Goal: Information Seeking & Learning: Learn about a topic

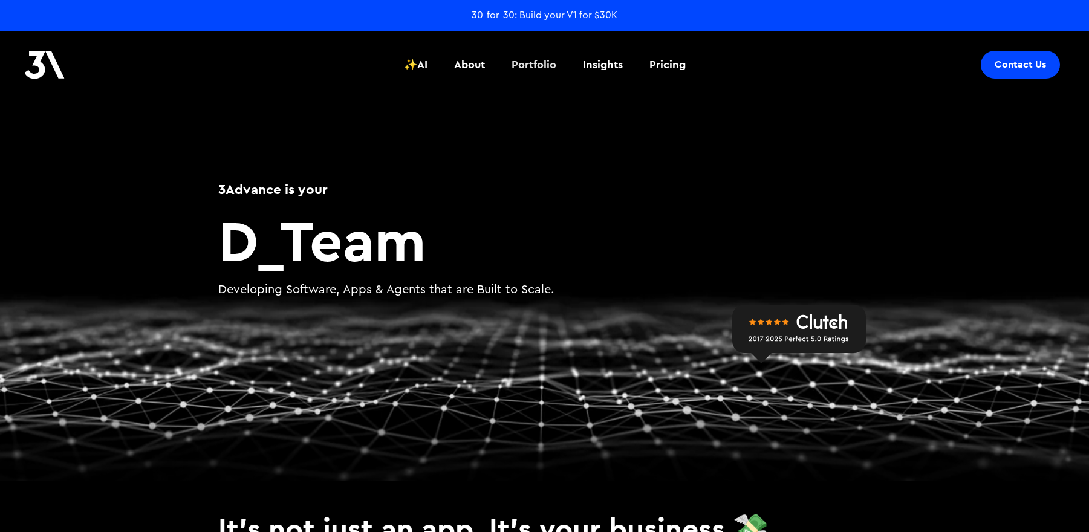
click at [548, 14] on div "30-for-30: Build your V1 for $30K" at bounding box center [545, 14] width 146 height 13
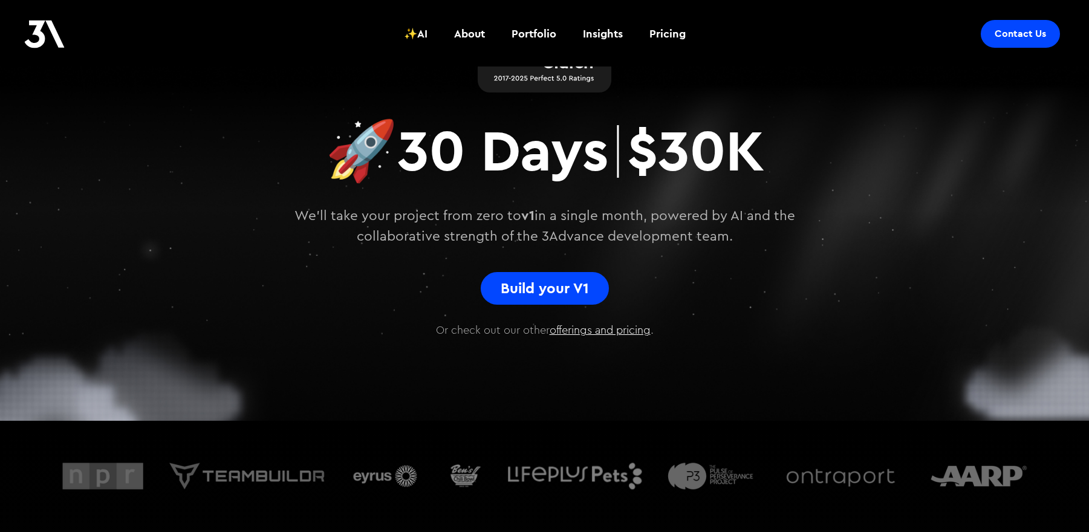
scroll to position [174, 0]
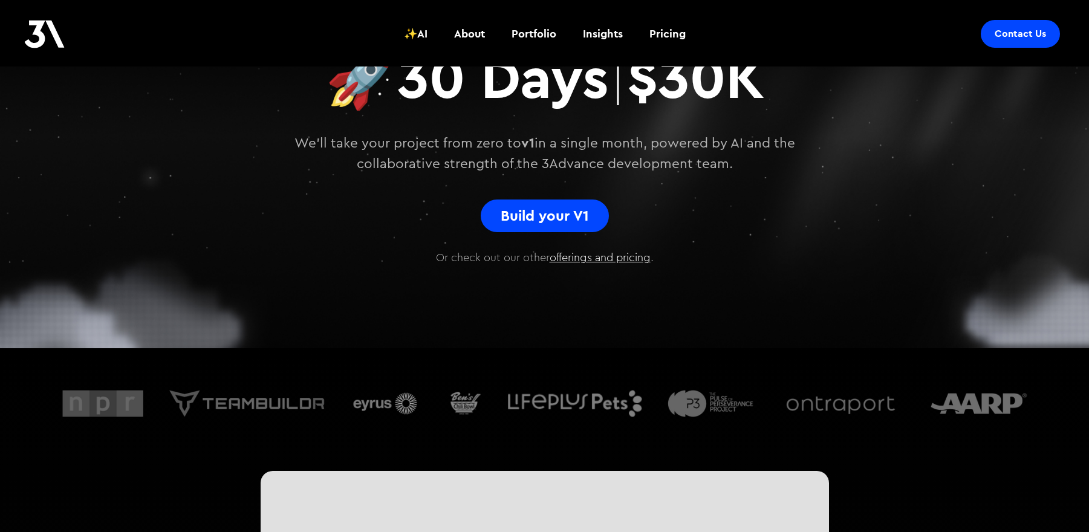
click at [608, 258] on link "offerings and pricing" at bounding box center [600, 257] width 101 height 11
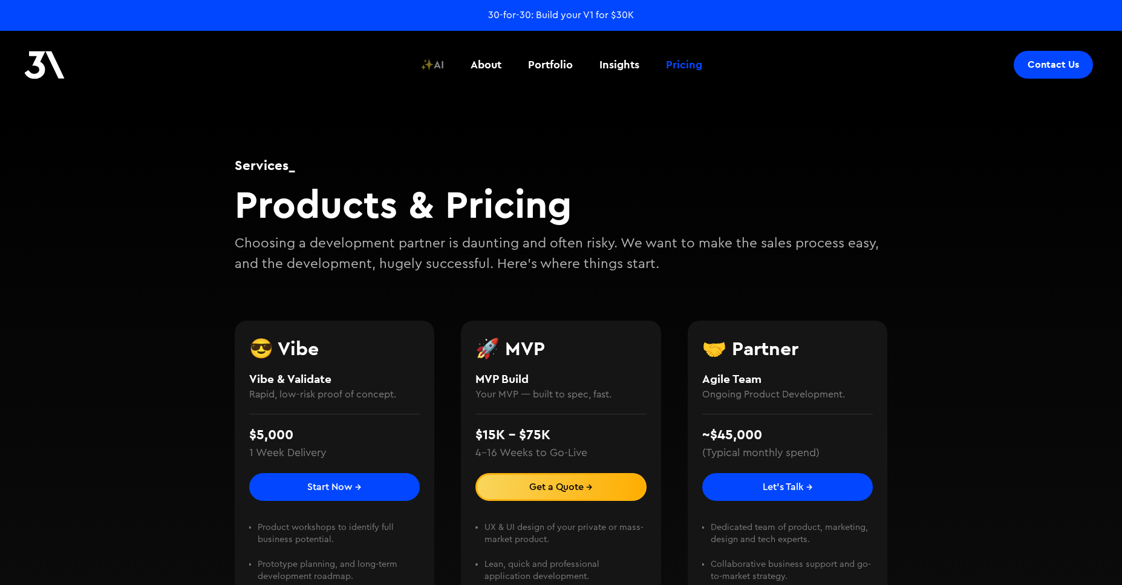
click at [440, 67] on div "✨AI" at bounding box center [432, 65] width 24 height 16
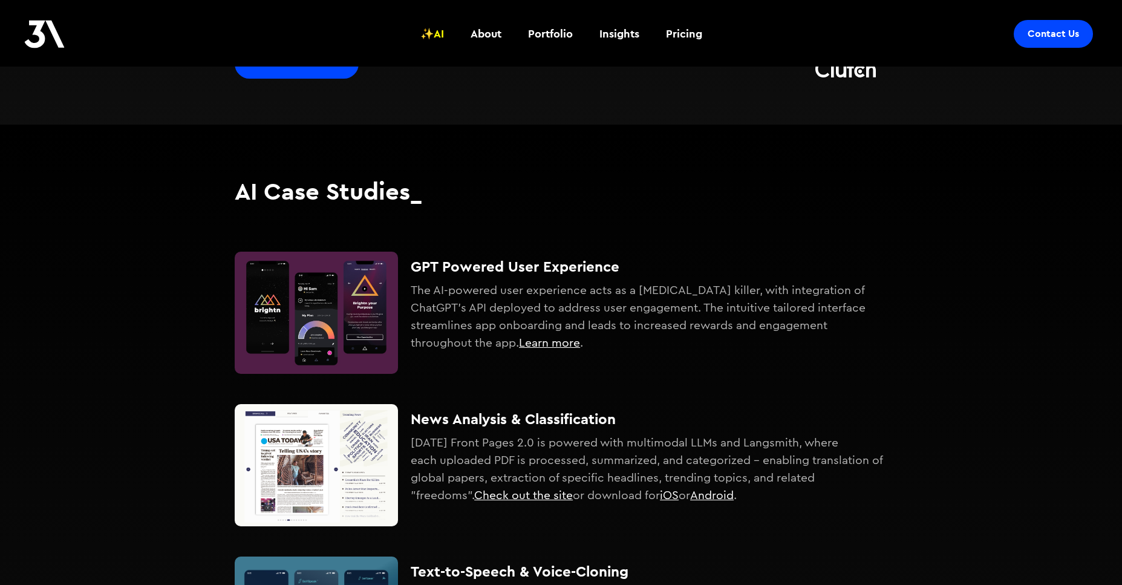
scroll to position [406, 0]
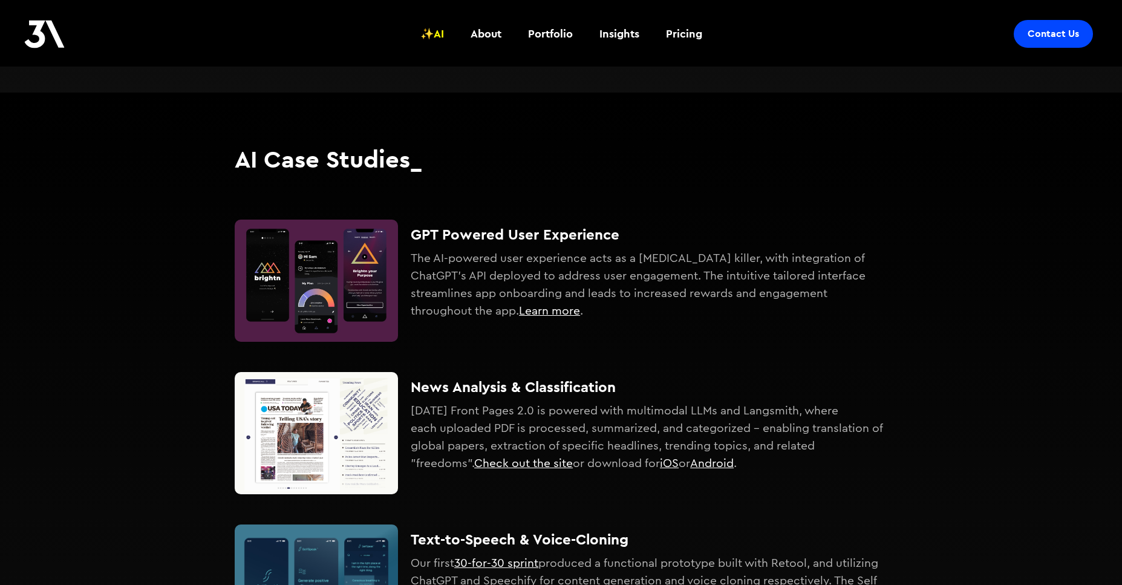
click at [408, 254] on div "GPT Powered User Experience The AI-powered user experience acts as a procrastin…" at bounding box center [561, 265] width 653 height 152
click at [529, 313] on link "Learn more" at bounding box center [549, 311] width 61 height 12
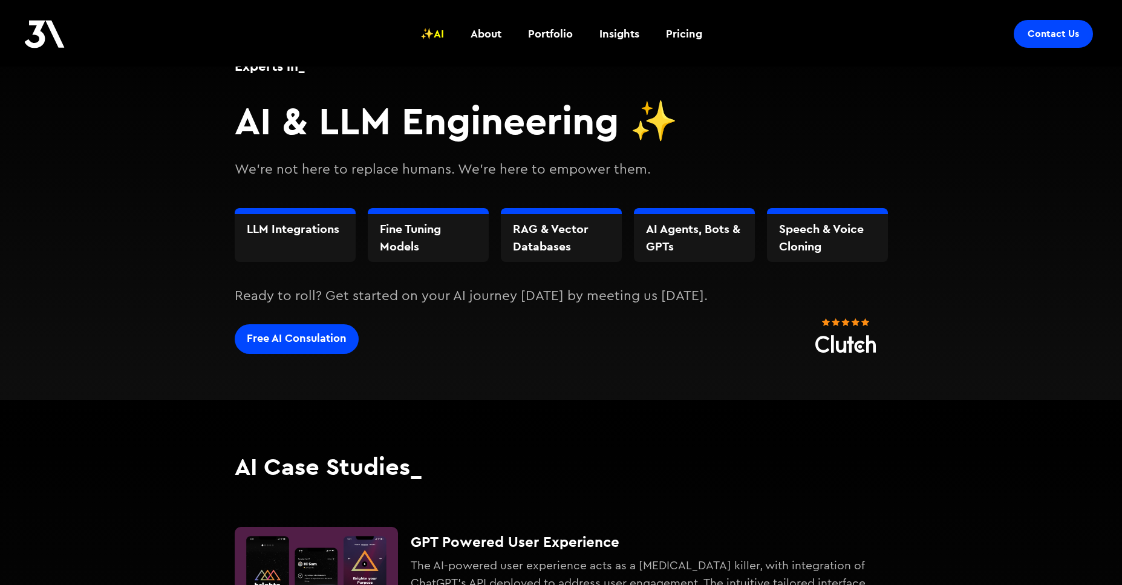
scroll to position [0, 0]
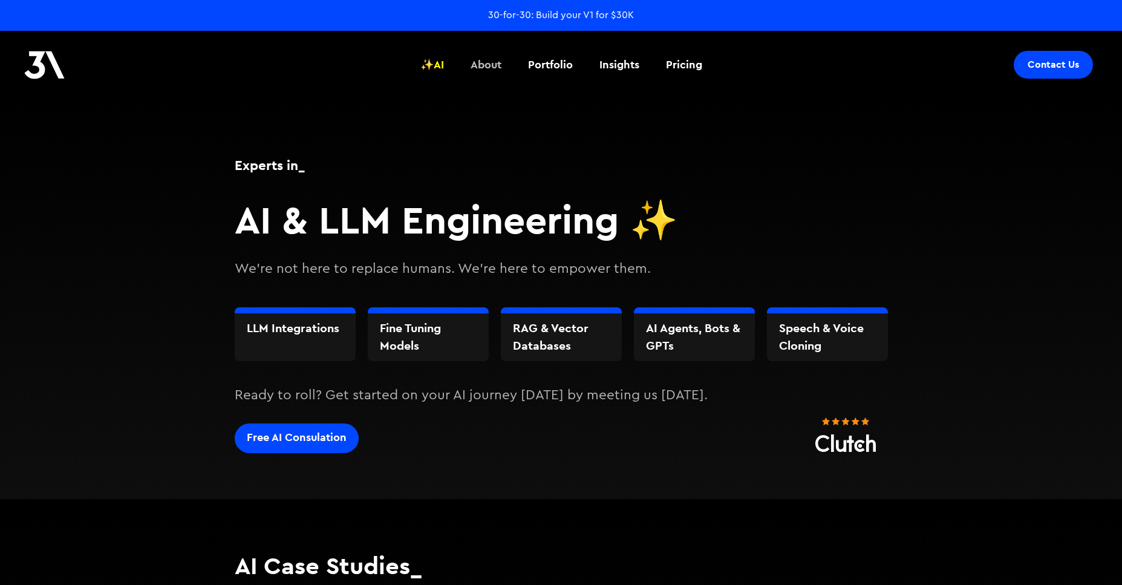
click at [485, 68] on div "About" at bounding box center [486, 65] width 31 height 16
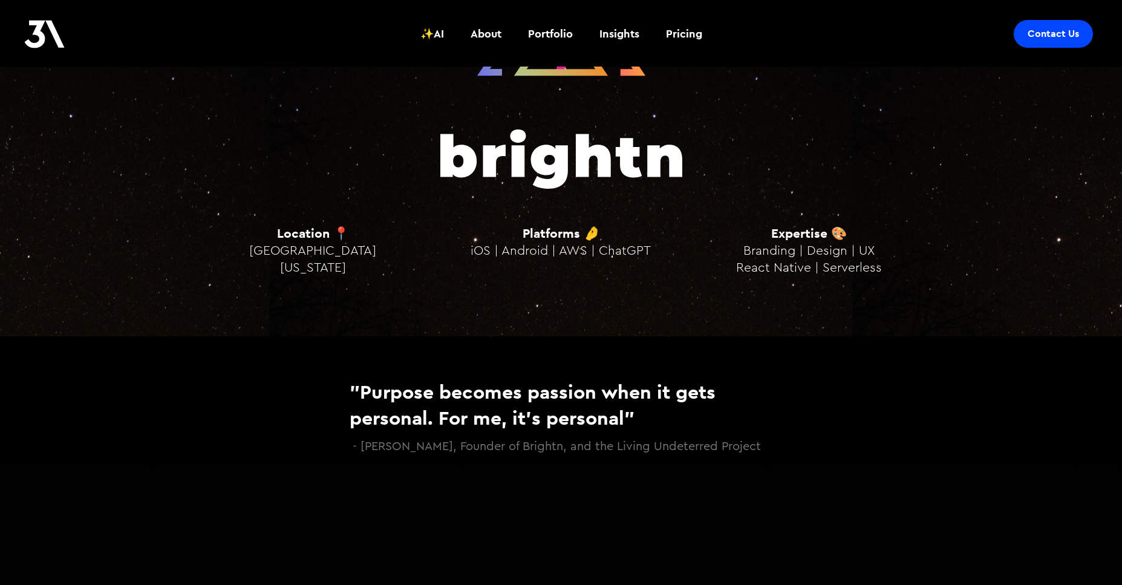
scroll to position [1055, 0]
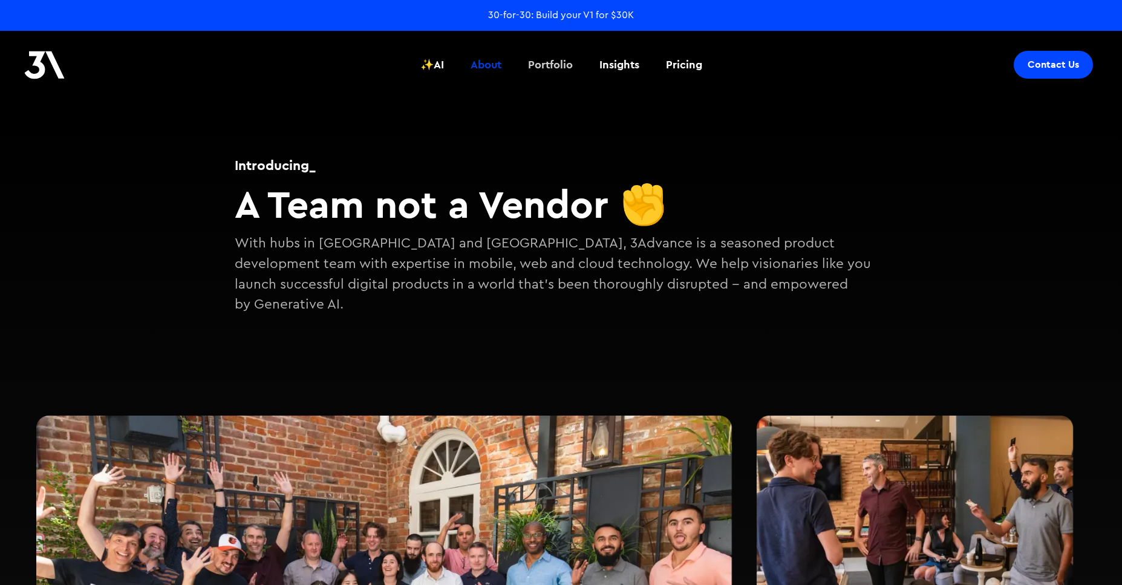
click at [535, 60] on div "Portfolio" at bounding box center [550, 65] width 45 height 16
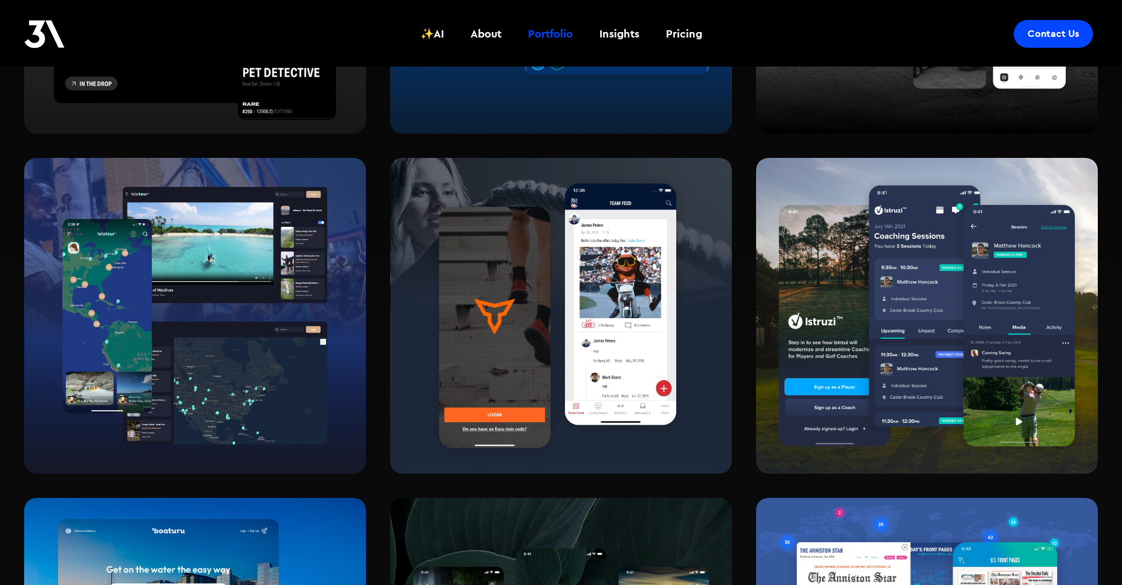
scroll to position [1152, 0]
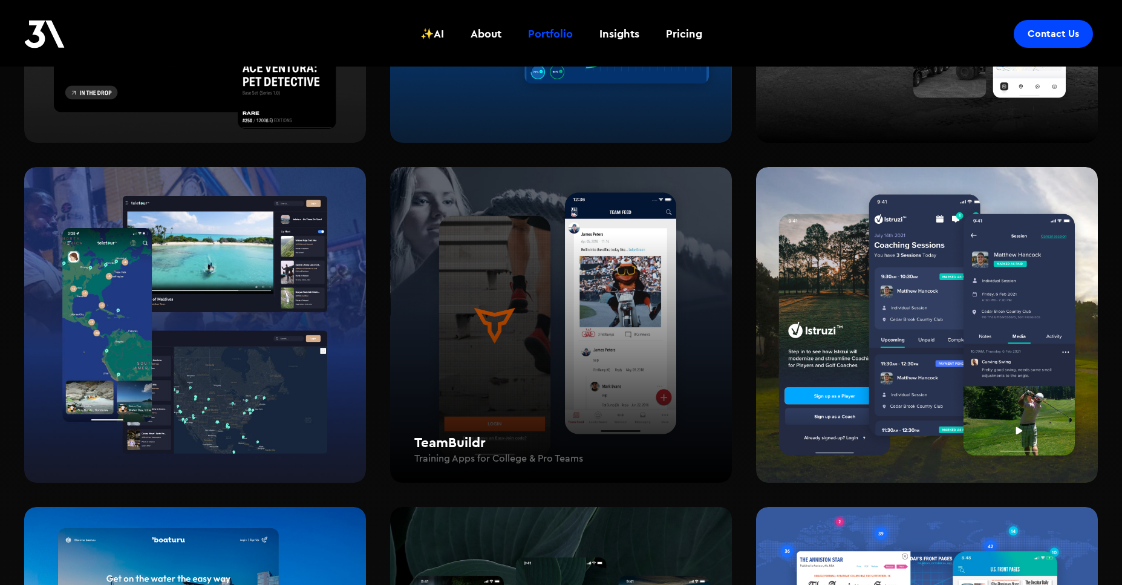
click at [432, 313] on div "TeamBuildr Training Apps for College & Pro Teams" at bounding box center [561, 325] width 342 height 316
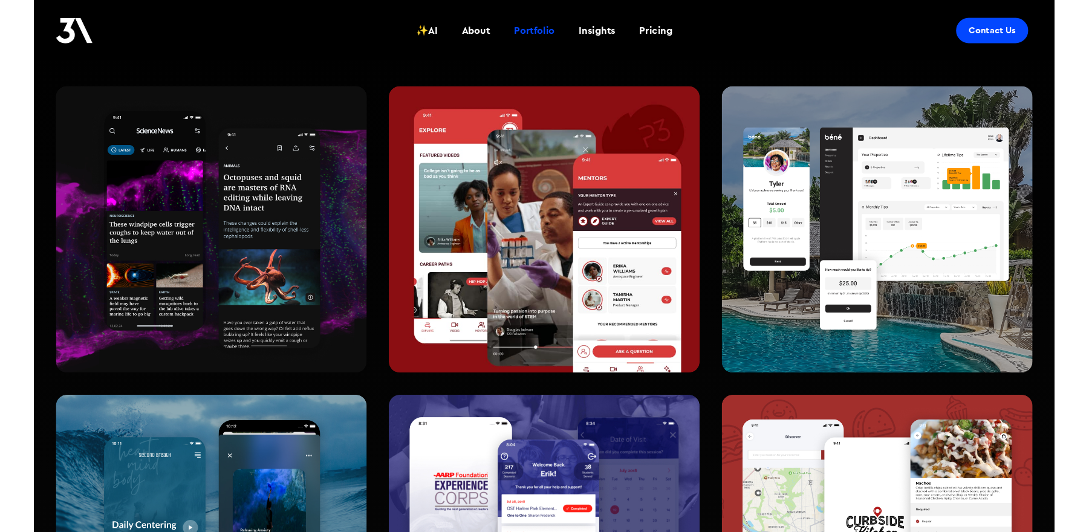
scroll to position [0, 0]
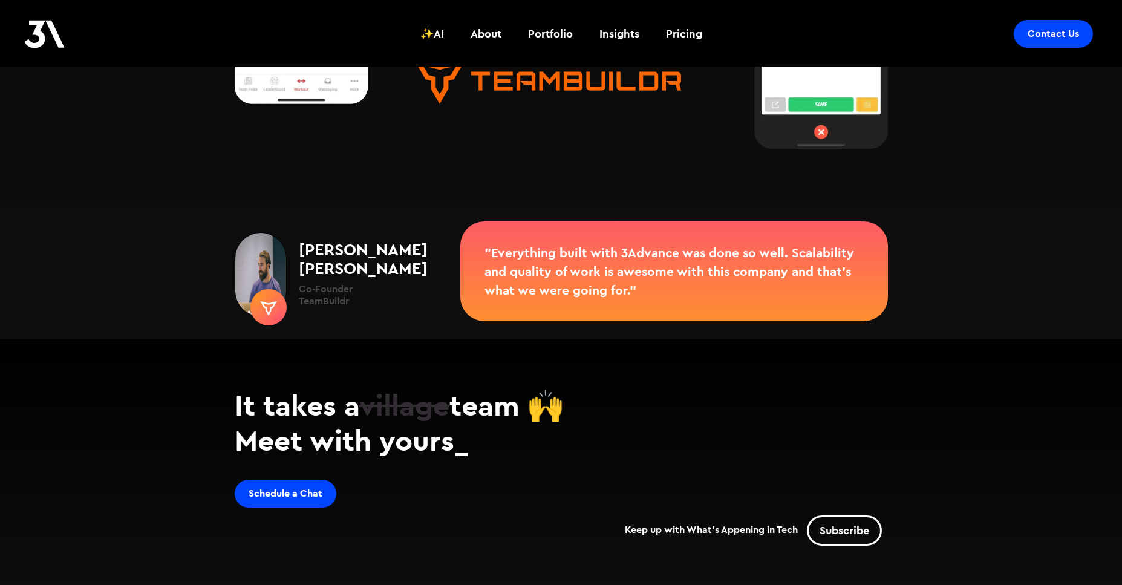
scroll to position [2700, 0]
